Goal: Book appointment/travel/reservation

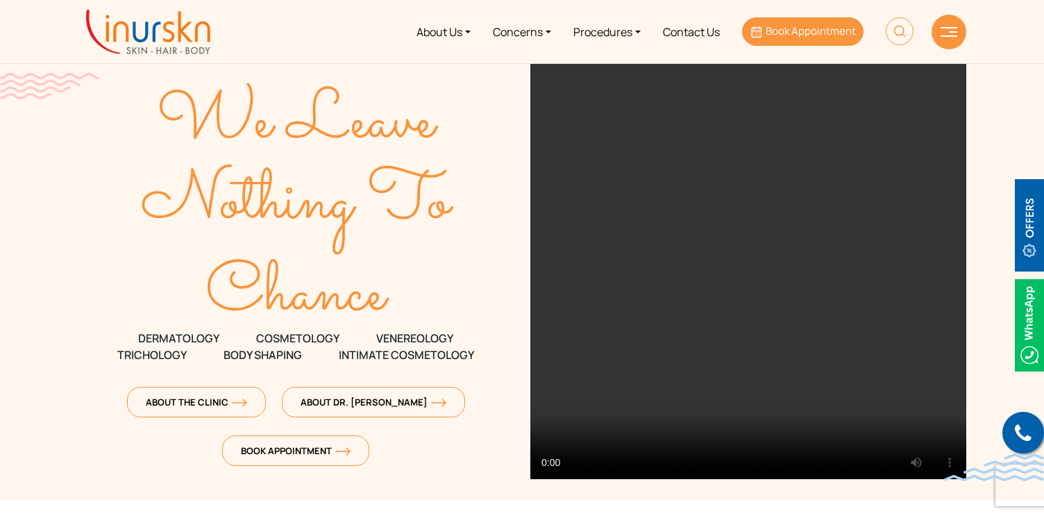
click at [785, 37] on span "Book Appointment" at bounding box center [810, 31] width 90 height 15
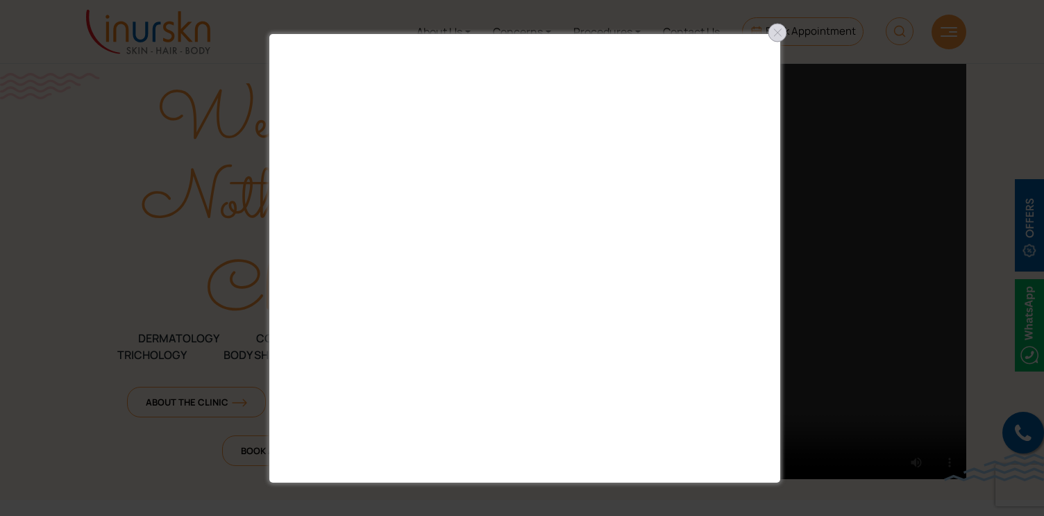
click at [775, 35] on div at bounding box center [777, 33] width 22 height 22
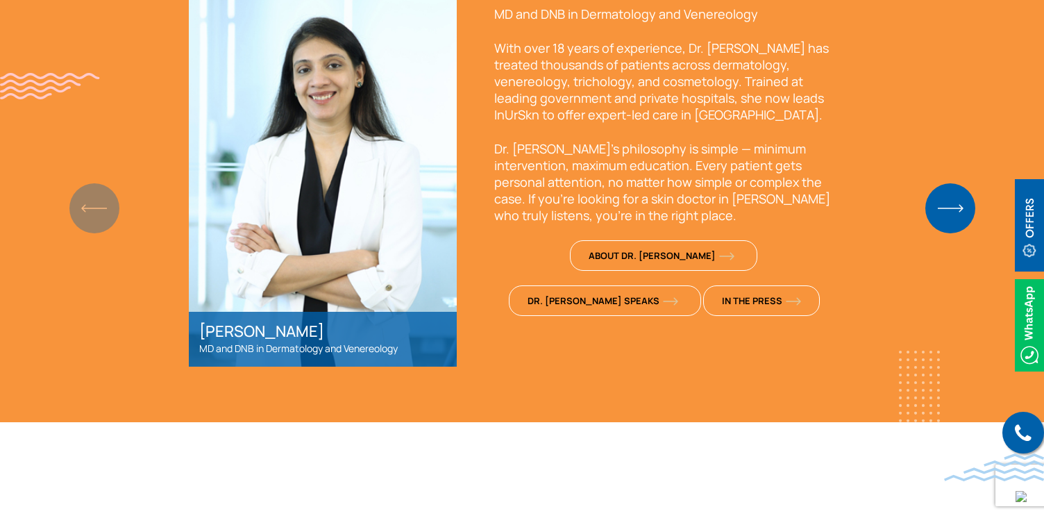
scroll to position [1077, 0]
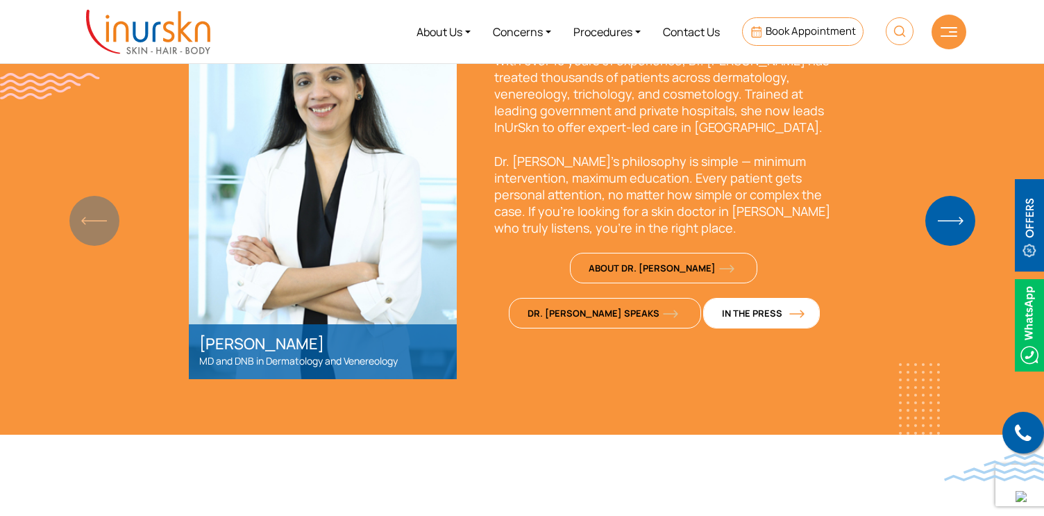
click at [722, 312] on span "In The Press" at bounding box center [761, 313] width 79 height 12
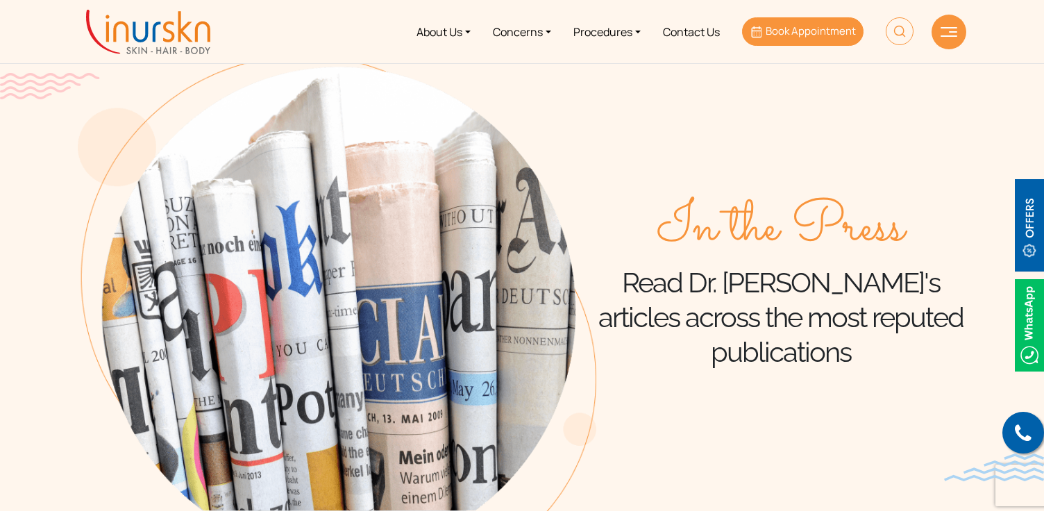
click at [773, 35] on span "Book Appointment" at bounding box center [810, 31] width 90 height 15
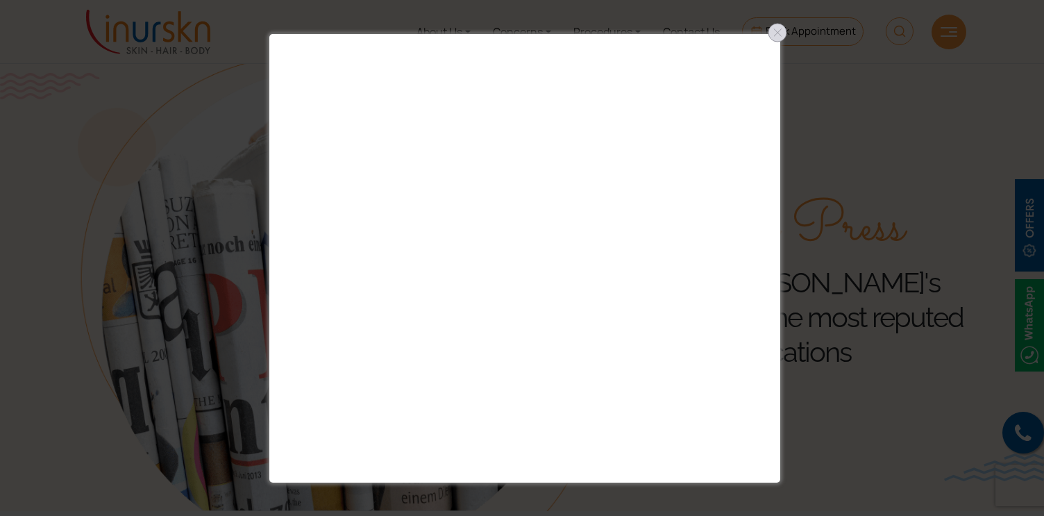
click at [768, 36] on div at bounding box center [777, 33] width 22 height 22
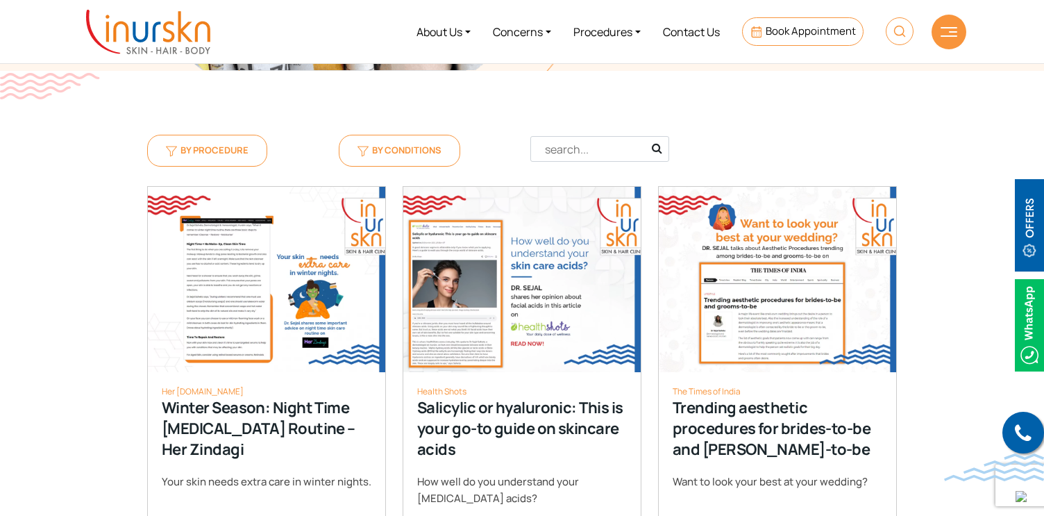
scroll to position [432, 0]
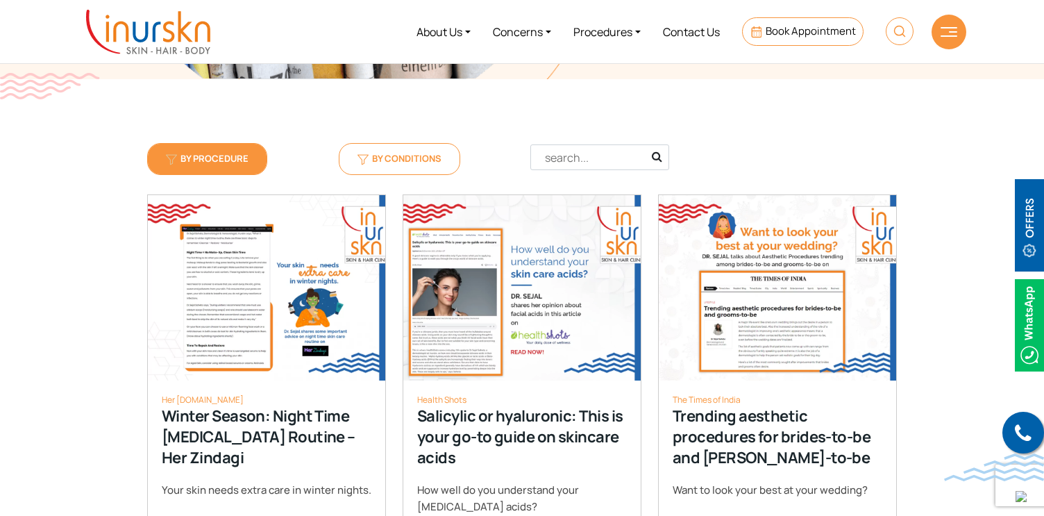
click at [253, 167] on link "By Procedure" at bounding box center [207, 158] width 120 height 31
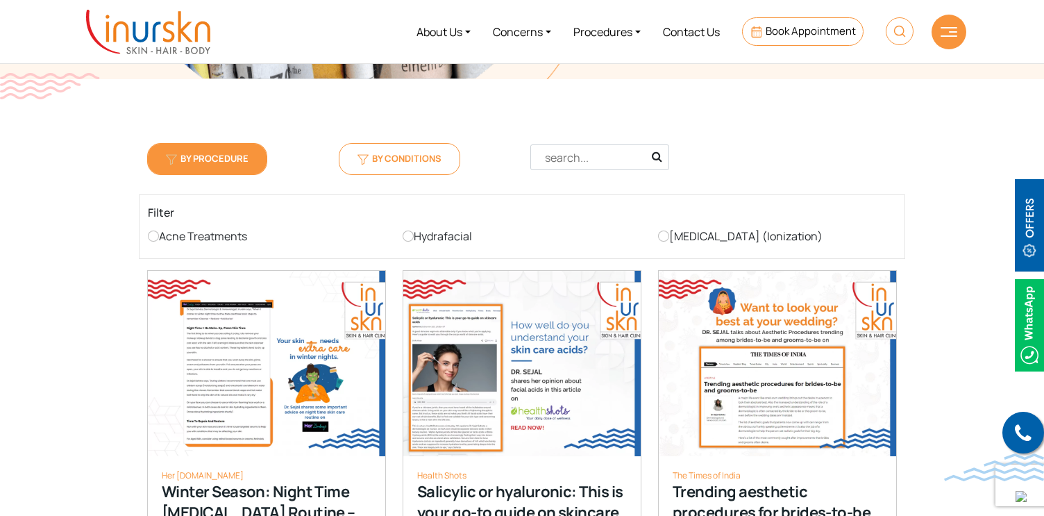
click at [187, 239] on label "Acne Treatments" at bounding box center [197, 236] width 99 height 22
click at [159, 239] on input "Acne Treatments" at bounding box center [153, 235] width 11 height 11
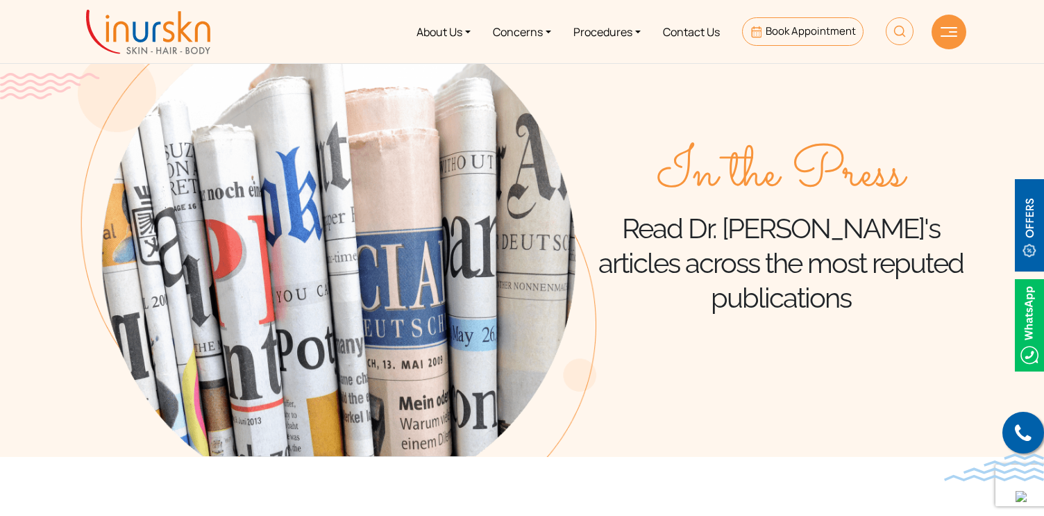
scroll to position [0, 0]
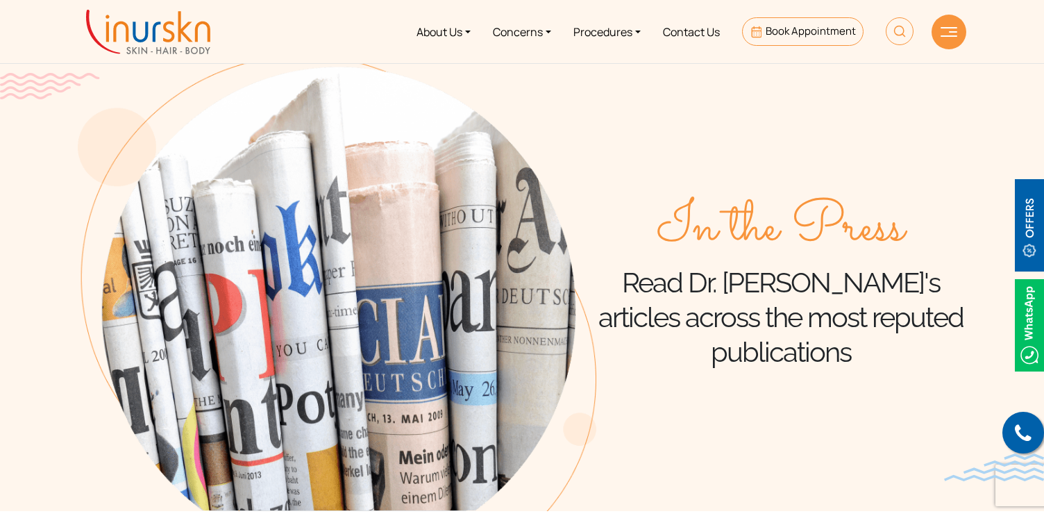
click at [151, 32] on img at bounding box center [148, 32] width 124 height 44
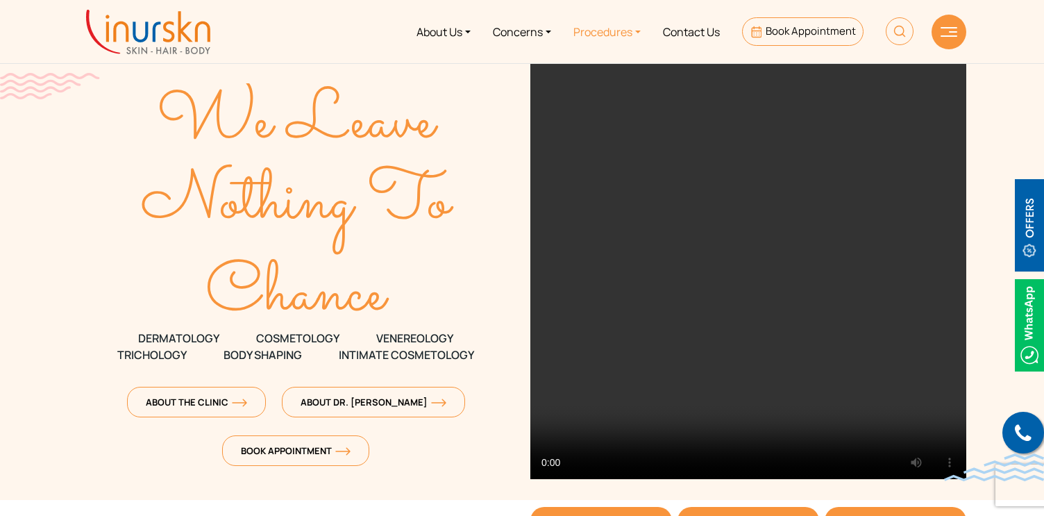
click at [589, 29] on link "Procedures" at bounding box center [607, 32] width 90 height 52
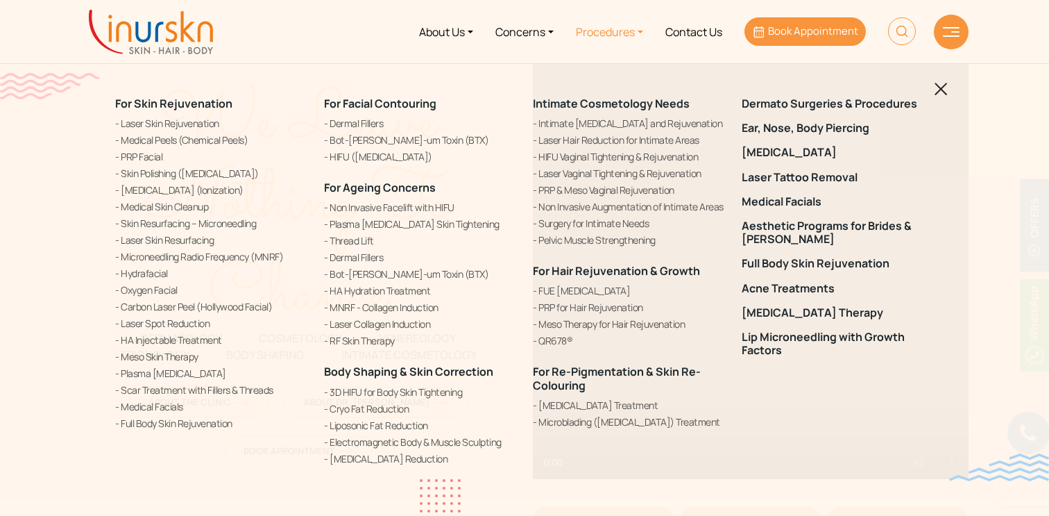
click at [760, 31] on icon at bounding box center [759, 32] width 10 height 12
